Goal: Task Accomplishment & Management: Use online tool/utility

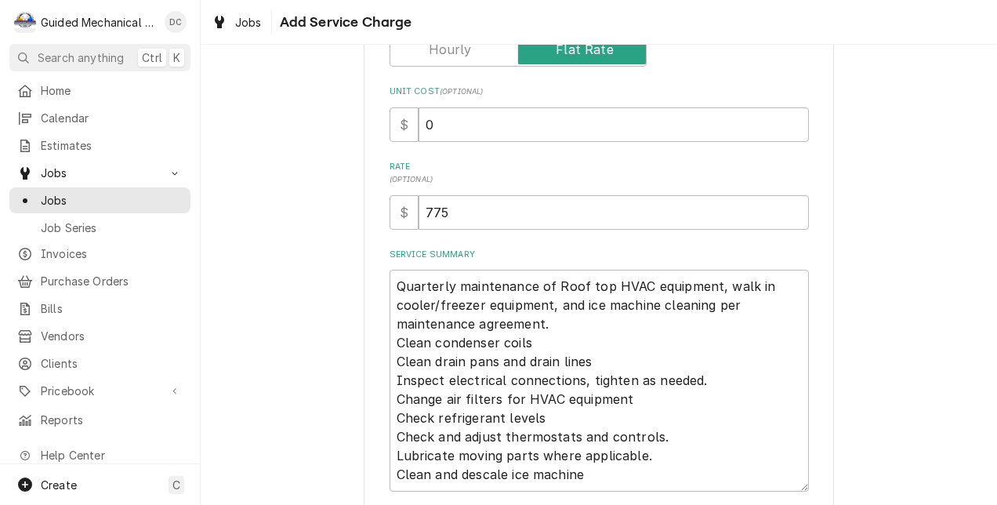
scroll to position [377, 0]
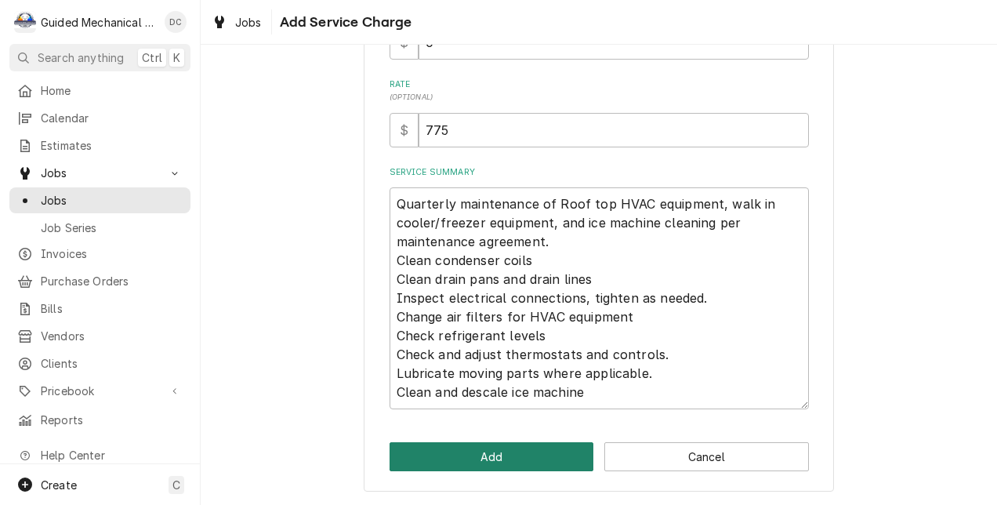
click at [511, 460] on button "Add" at bounding box center [492, 456] width 205 height 29
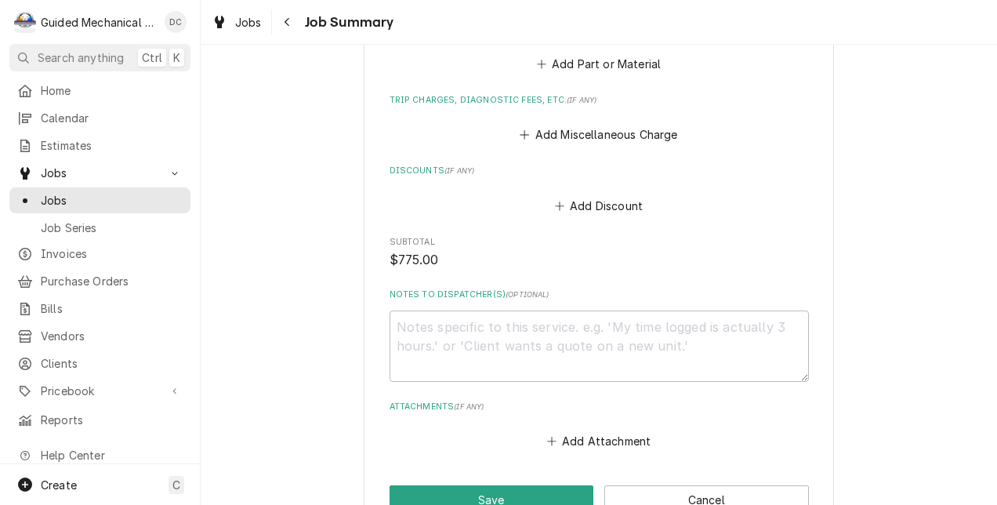
scroll to position [999, 0]
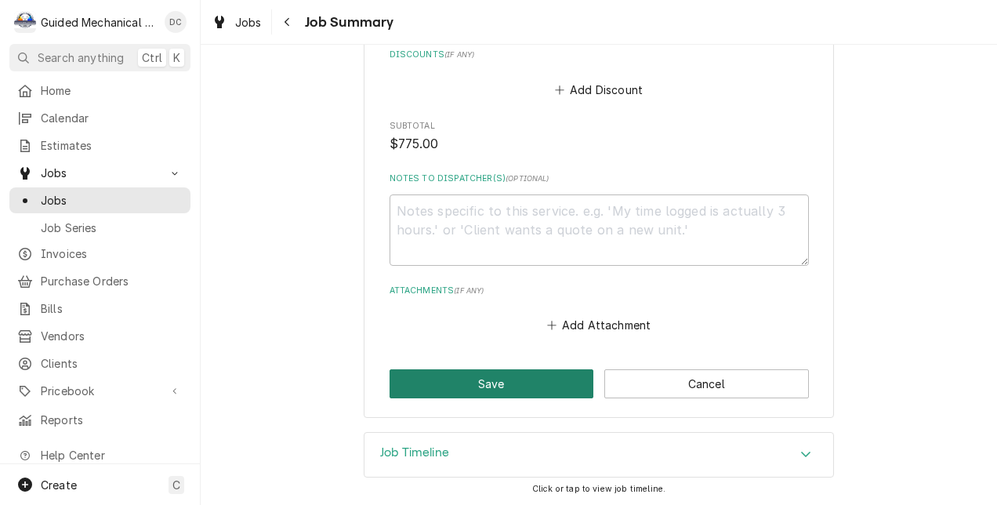
click at [446, 386] on button "Save" at bounding box center [492, 383] width 205 height 29
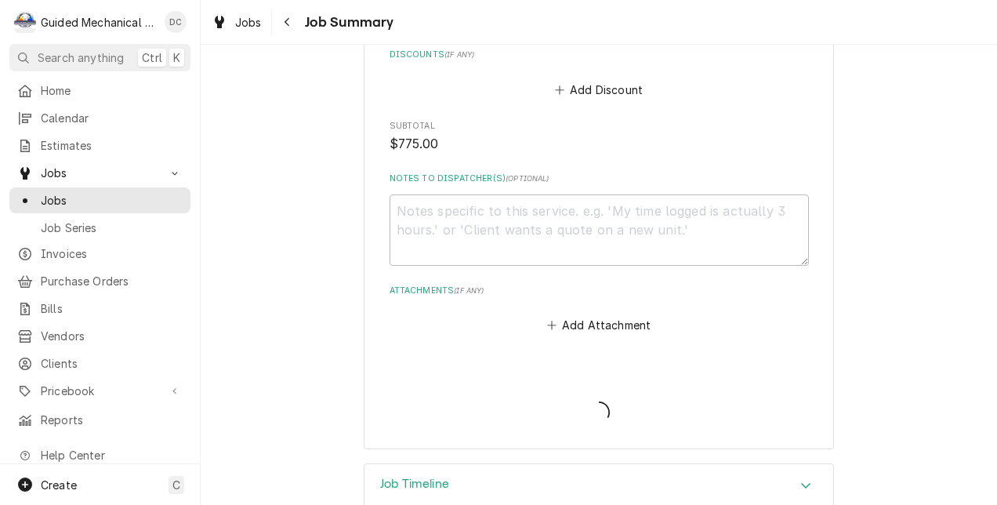
type textarea "x"
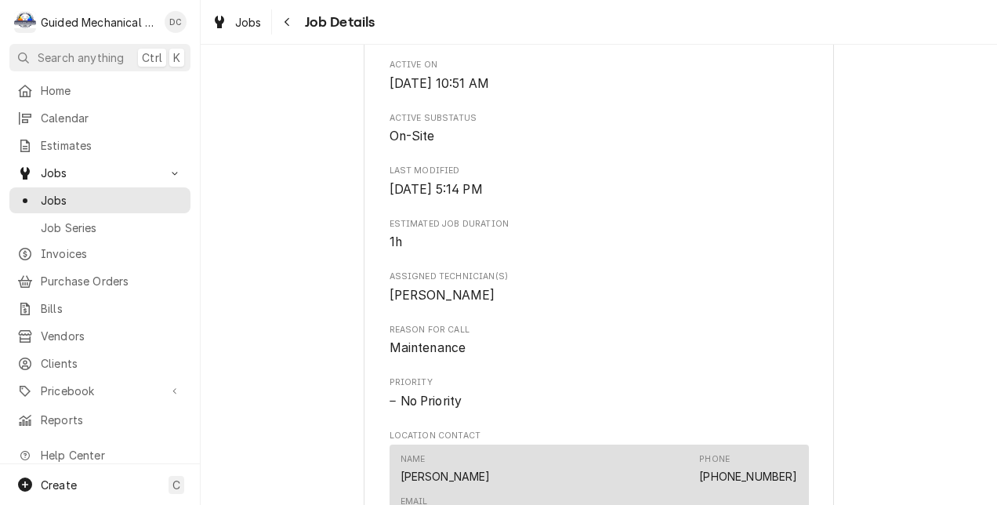
scroll to position [1254, 0]
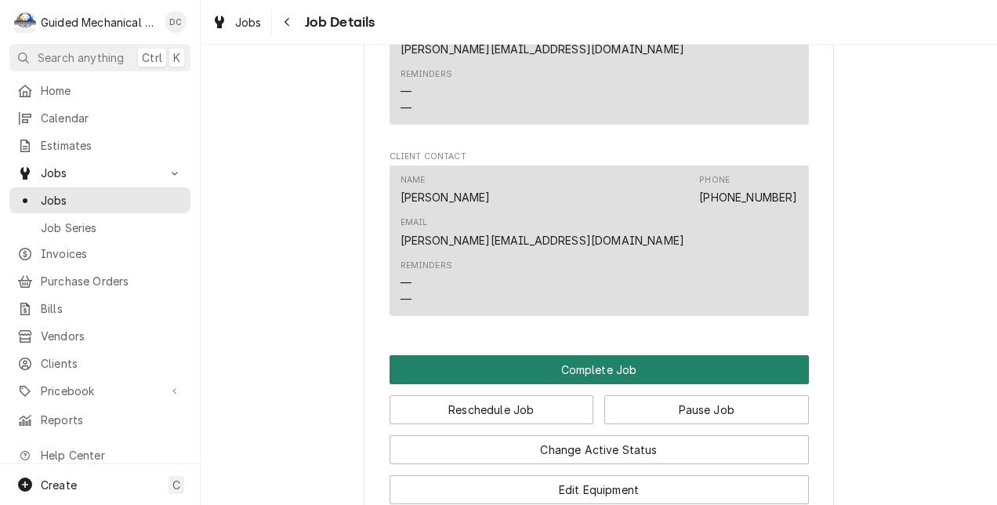
click at [766, 355] on button "Complete Job" at bounding box center [599, 369] width 419 height 29
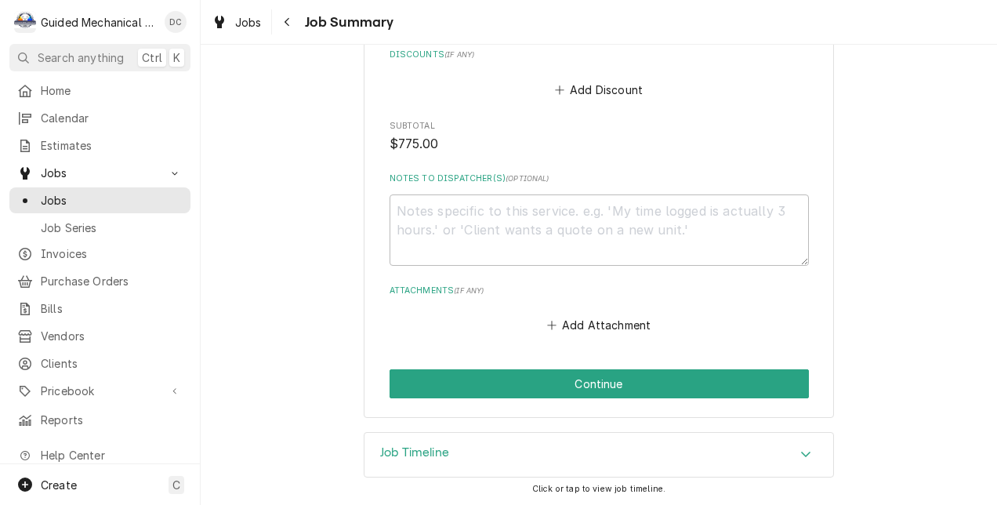
scroll to position [999, 0]
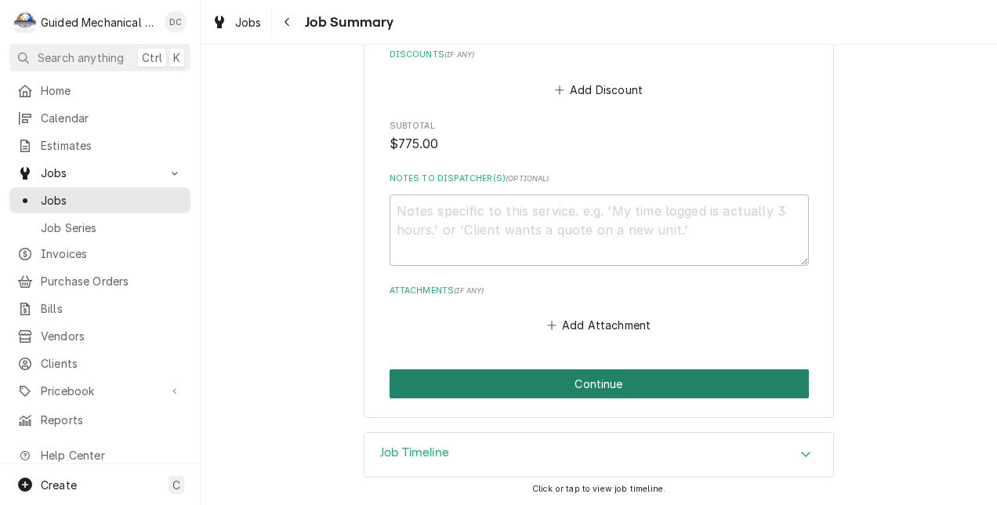
click at [614, 389] on button "Continue" at bounding box center [599, 383] width 419 height 29
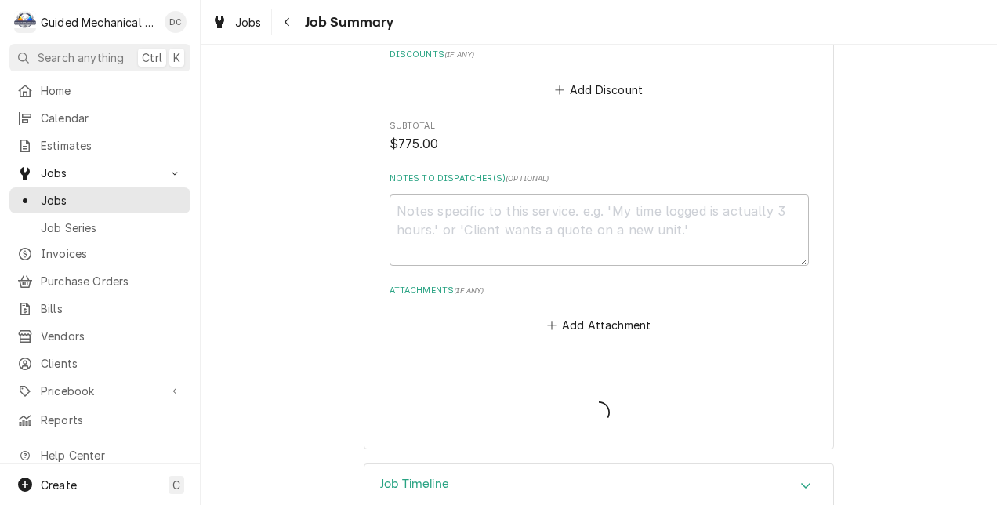
type textarea "x"
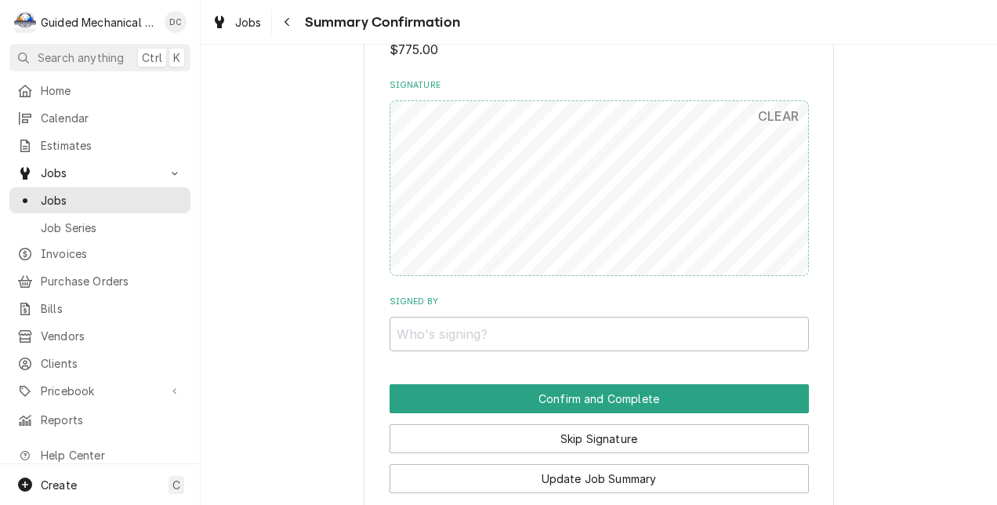
scroll to position [1019, 0]
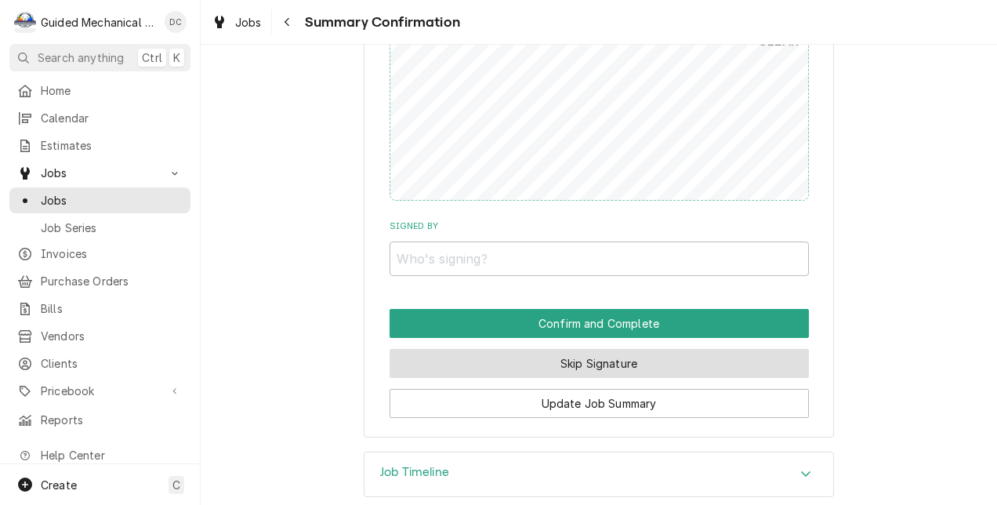
click at [610, 357] on button "Skip Signature" at bounding box center [599, 363] width 419 height 29
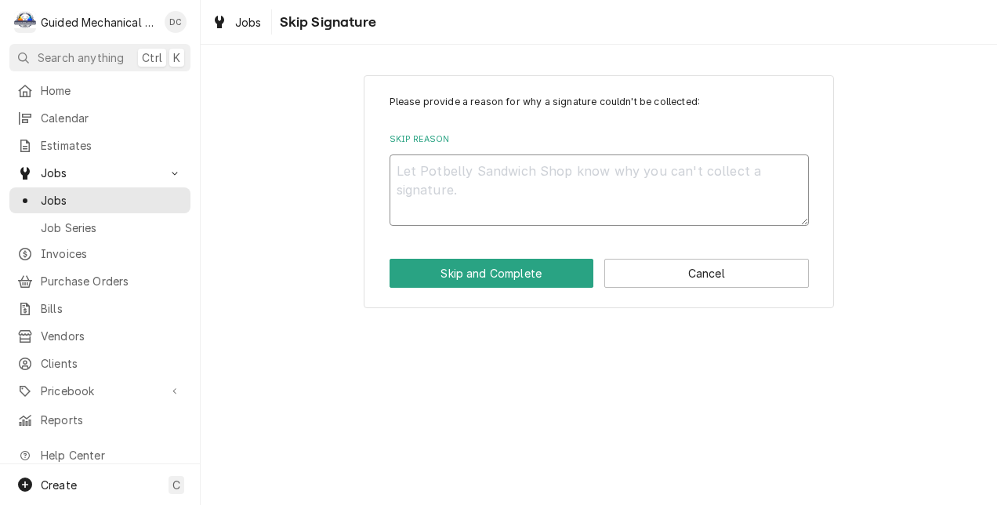
click at [499, 167] on textarea "Skip Reason" at bounding box center [599, 189] width 419 height 71
type textarea "x"
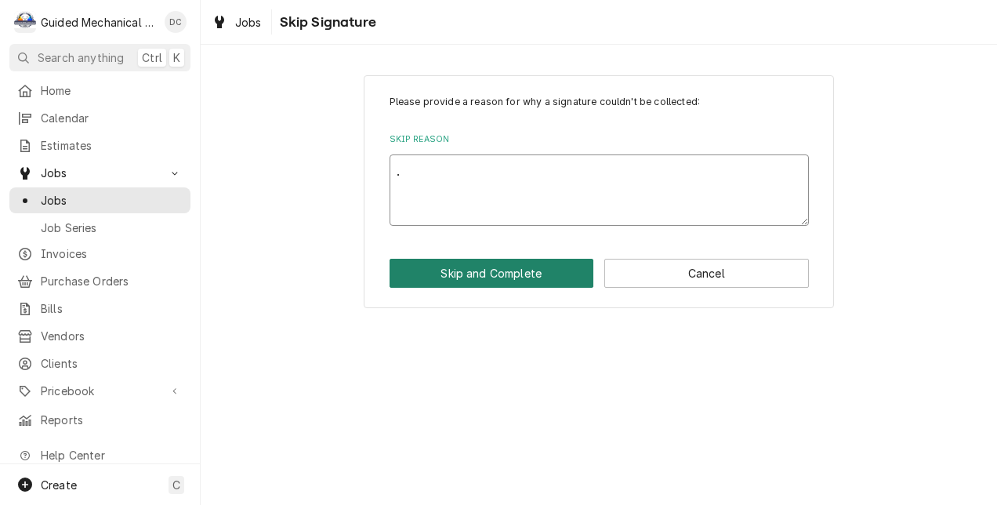
type textarea "."
click at [495, 273] on button "Skip and Complete" at bounding box center [492, 273] width 205 height 29
type textarea "x"
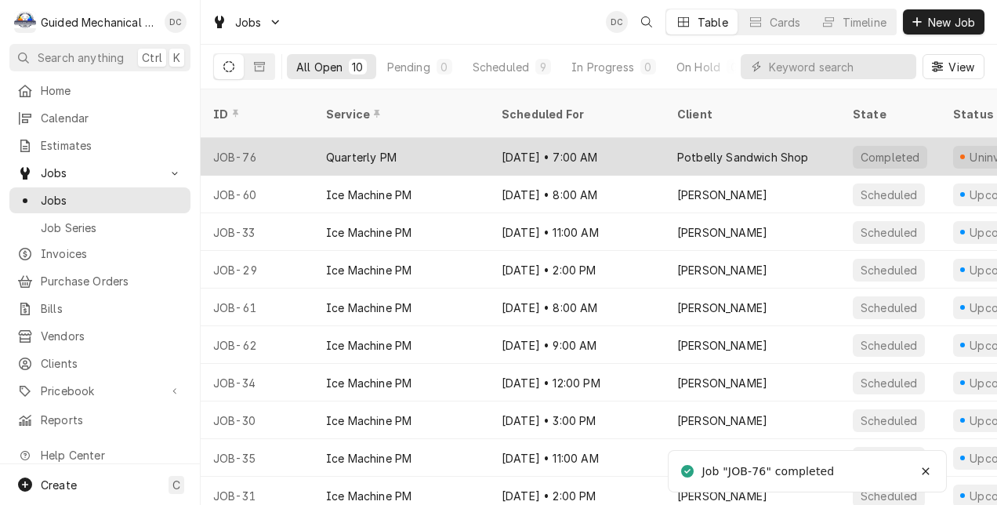
click at [601, 152] on div "Sep 16 • 7:00 AM" at bounding box center [577, 157] width 176 height 38
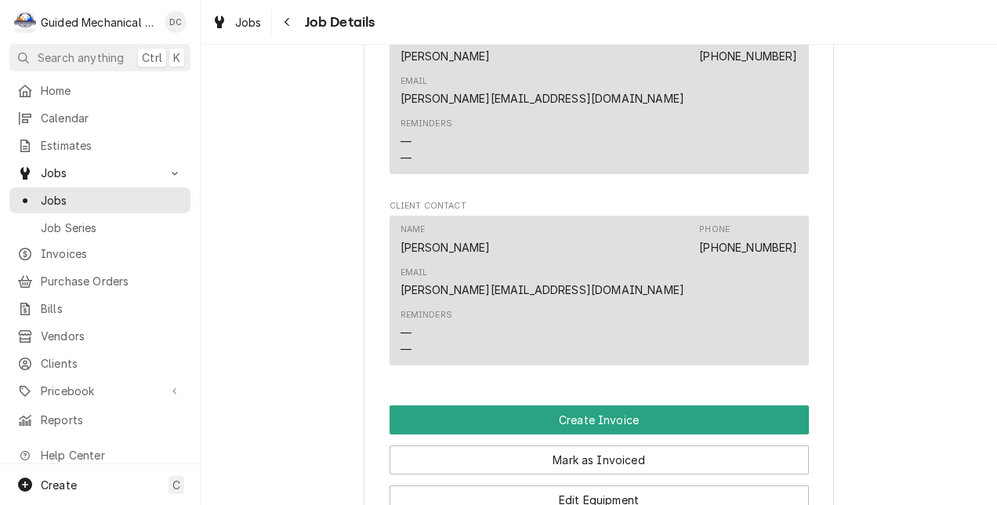
scroll to position [1019, 0]
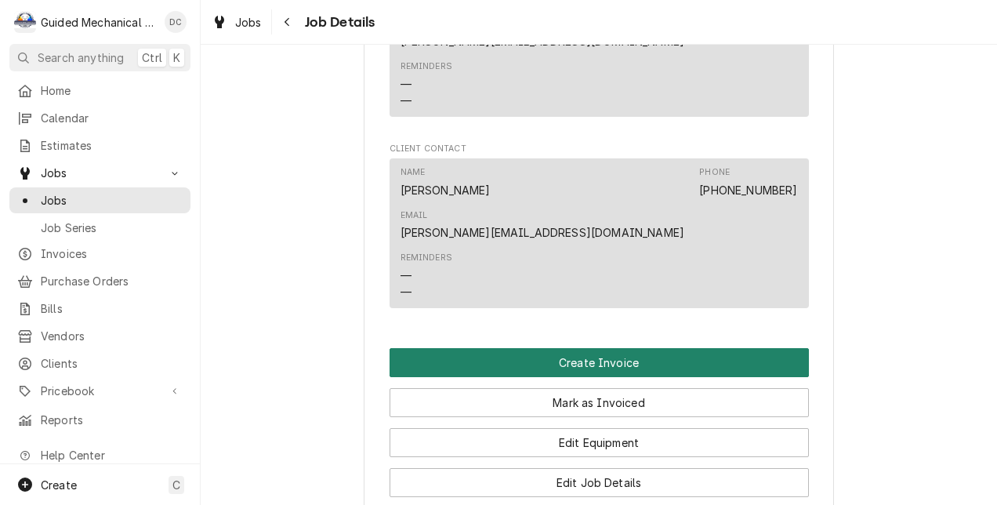
click at [584, 348] on button "Create Invoice" at bounding box center [599, 362] width 419 height 29
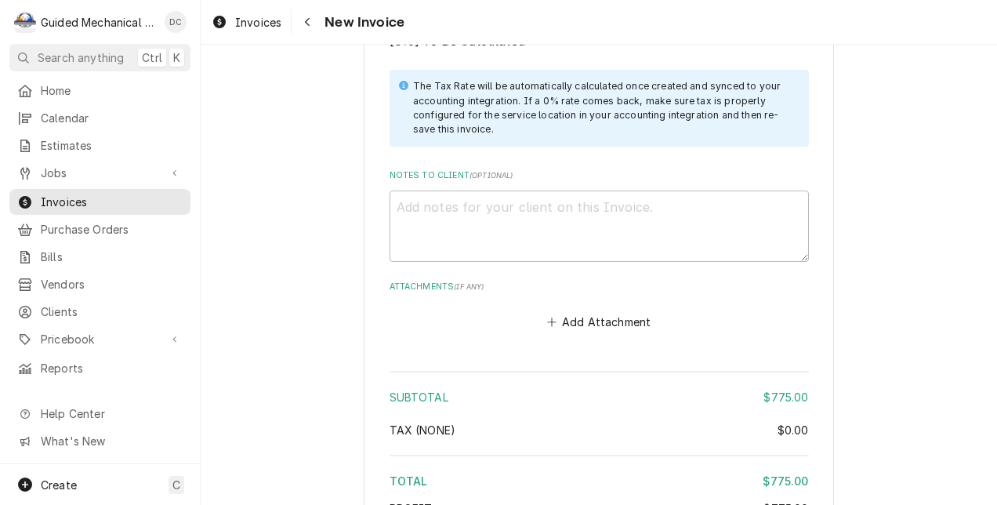
scroll to position [1894, 0]
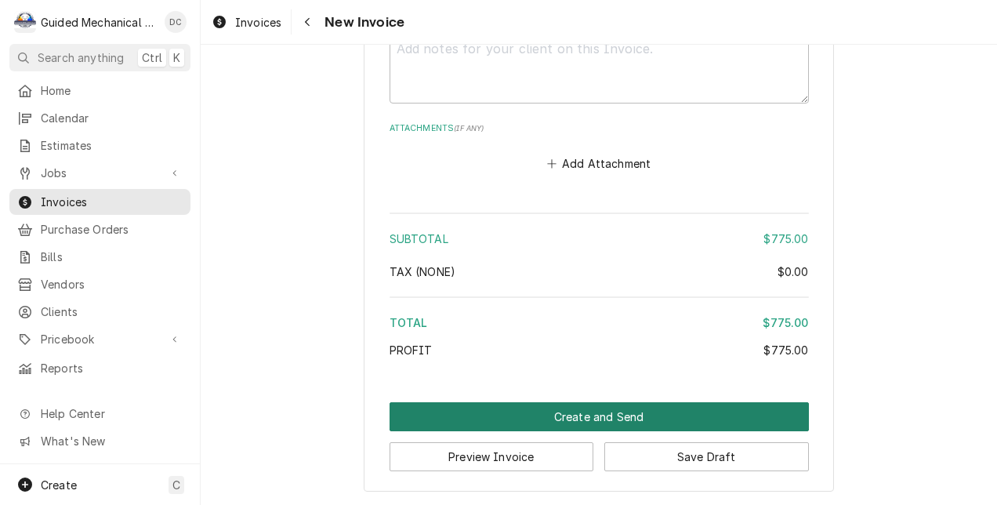
click at [563, 416] on button "Create and Send" at bounding box center [599, 416] width 419 height 29
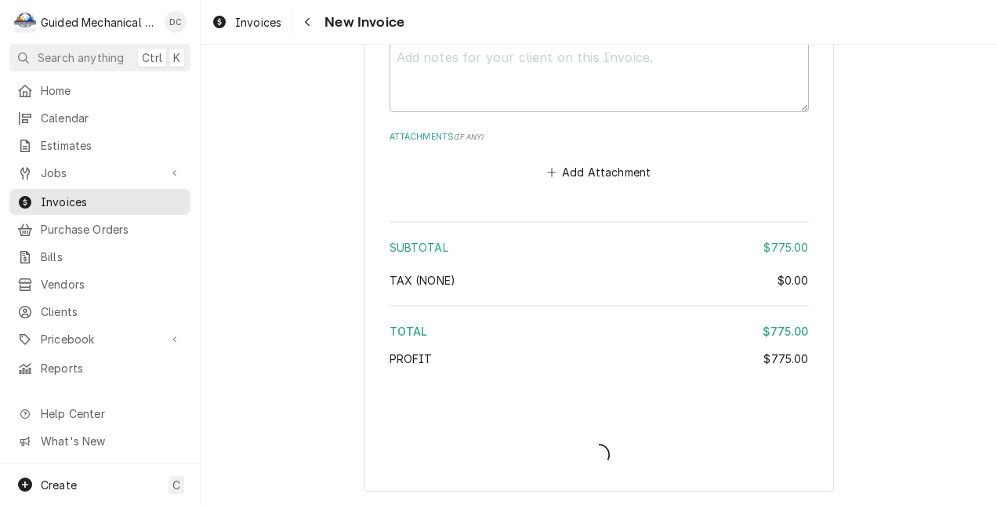
type textarea "x"
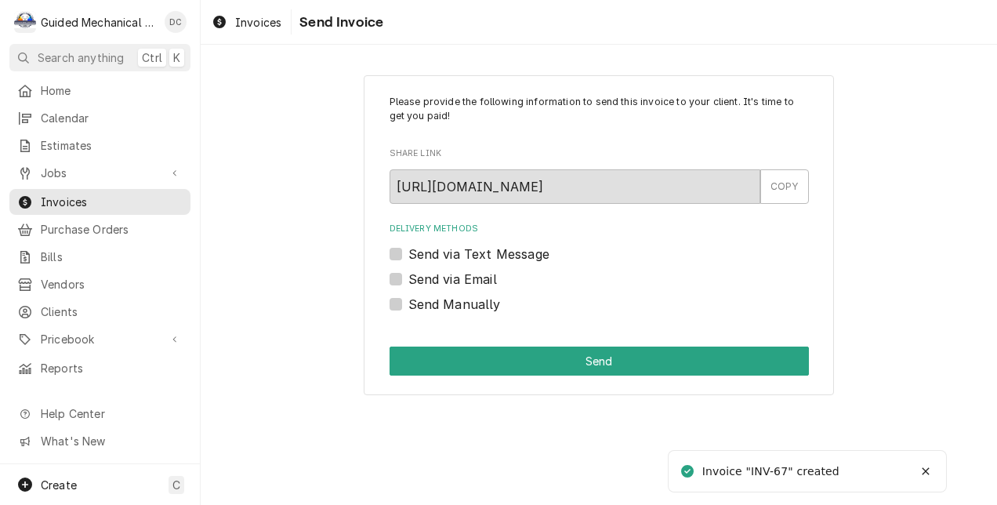
click at [408, 303] on label "Send Manually" at bounding box center [454, 304] width 93 height 19
click at [408, 303] on input "Send Manually" at bounding box center [617, 312] width 419 height 34
checkbox input "true"
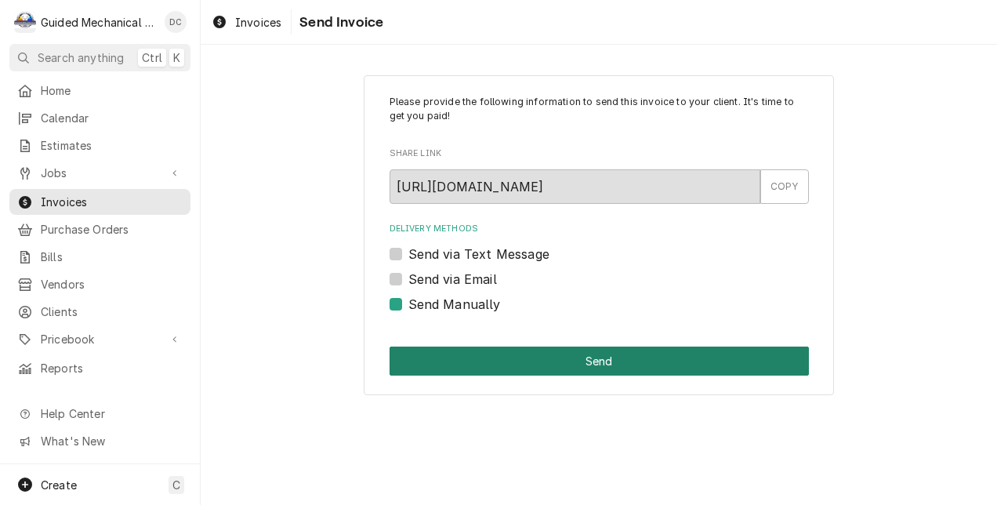
click at [666, 357] on button "Send" at bounding box center [599, 361] width 419 height 29
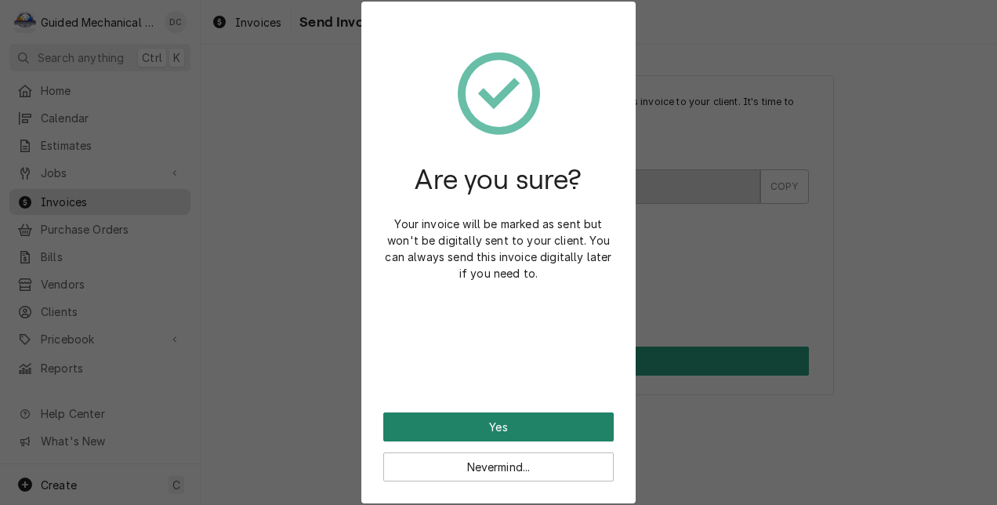
click at [510, 427] on button "Yes" at bounding box center [498, 426] width 230 height 29
